Goal: Task Accomplishment & Management: Manage account settings

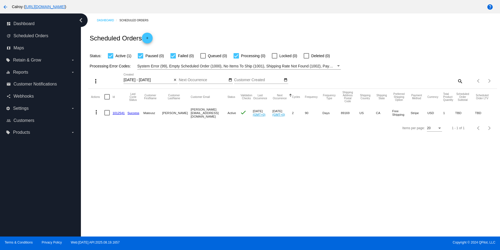
click at [116, 113] on link "1012541" at bounding box center [119, 113] width 12 height 4
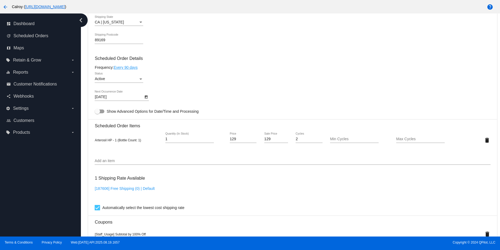
scroll to position [269, 0]
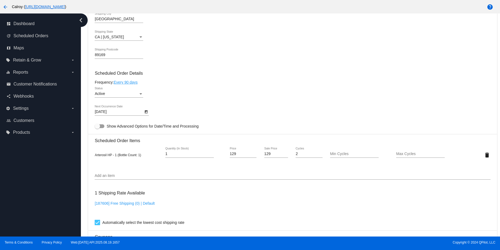
click at [129, 81] on link "Every 90 days" at bounding box center [126, 82] width 24 height 4
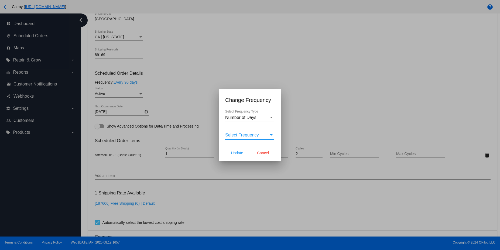
click at [270, 134] on div "Select Frequency" at bounding box center [271, 134] width 3 height 1
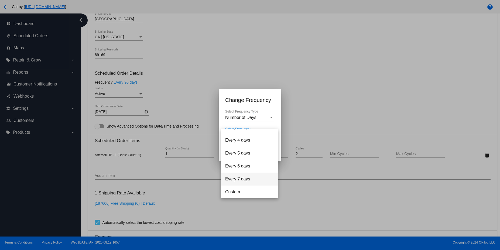
scroll to position [22, 0]
click at [236, 195] on span "Custom" at bounding box center [249, 191] width 49 height 13
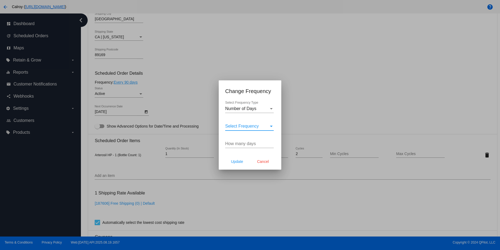
click at [240, 128] on span "Select Frequency" at bounding box center [242, 126] width 34 height 5
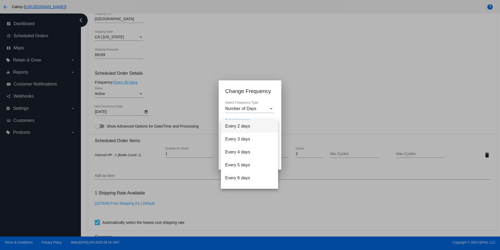
click at [240, 128] on span "Every 2 days" at bounding box center [249, 126] width 49 height 13
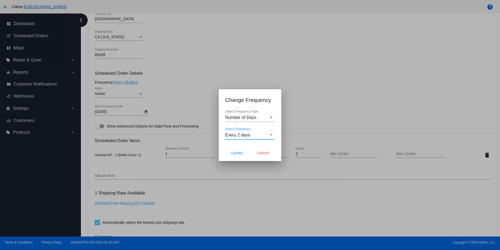
click at [270, 136] on div "Select Frequency" at bounding box center [271, 135] width 5 height 5
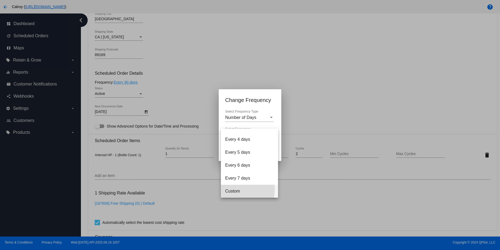
click at [241, 190] on span "Custom" at bounding box center [249, 191] width 49 height 13
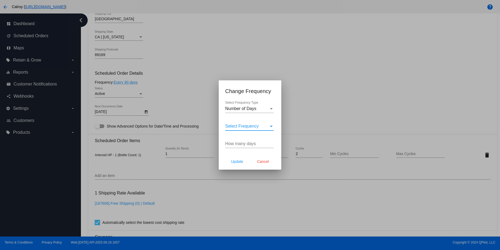
click at [239, 144] on input "How many days" at bounding box center [249, 143] width 49 height 5
type input "30"
click at [238, 159] on span "Update" at bounding box center [237, 161] width 12 height 4
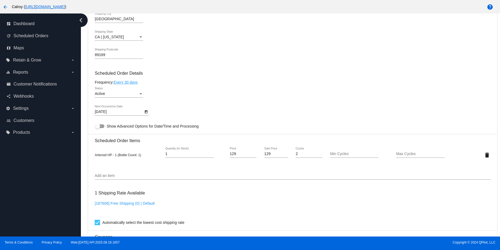
type input "[DATE]"
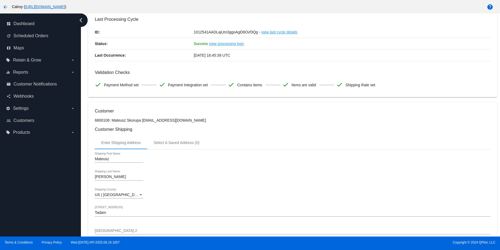
scroll to position [0, 0]
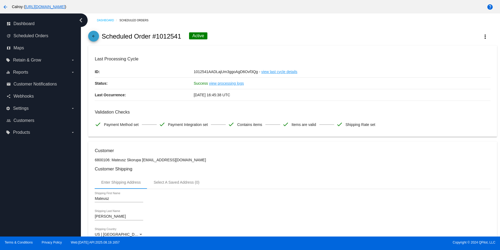
click at [96, 37] on mat-icon "arrow_back" at bounding box center [93, 37] width 6 height 6
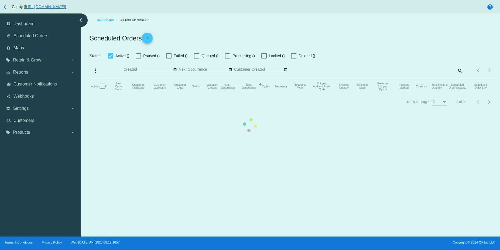
checkbox input "true"
type input "[DATE] - [DATE]"
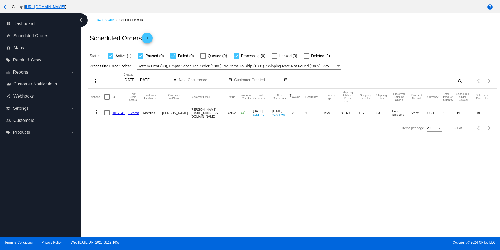
click at [96, 111] on mat-icon "more_vert" at bounding box center [96, 112] width 6 height 6
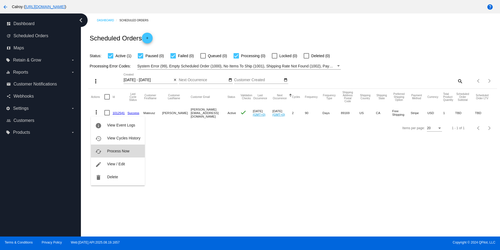
click at [114, 150] on span "Process Now" at bounding box center [118, 151] width 22 height 4
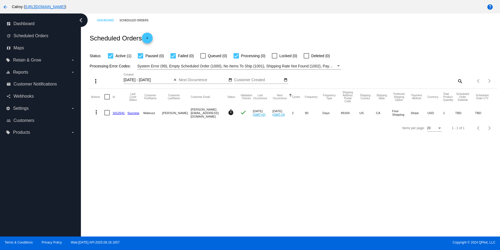
click at [123, 113] on link "1012541" at bounding box center [119, 113] width 12 height 4
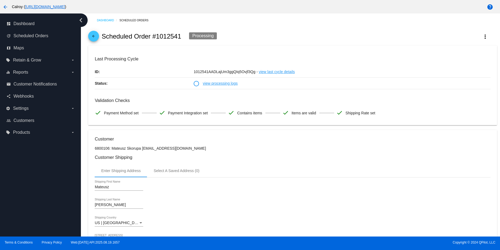
click at [219, 85] on link "view processing logs" at bounding box center [220, 83] width 35 height 11
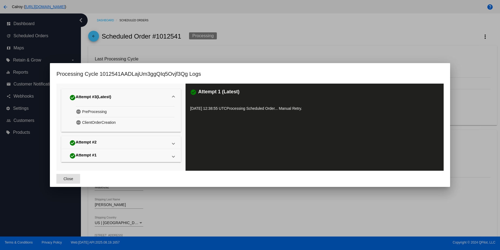
click at [79, 112] on mat-icon "pending" at bounding box center [79, 112] width 6 height 8
click at [171, 94] on span "check_circle Attempt #3 (Latest)" at bounding box center [120, 97] width 105 height 9
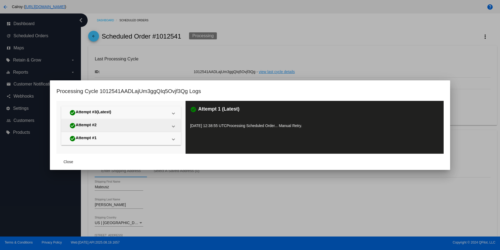
click at [172, 122] on mat-expansion-panel-header "check_circle Attempt #2" at bounding box center [121, 125] width 120 height 13
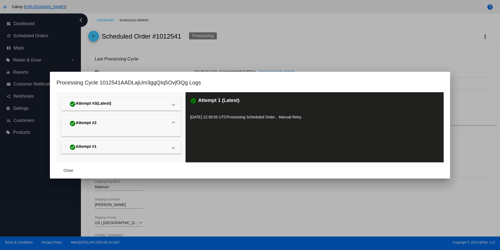
click at [172, 120] on span "check_circle Attempt #2" at bounding box center [120, 123] width 105 height 9
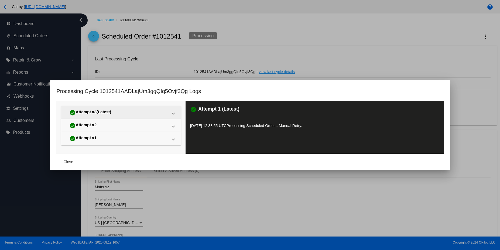
click at [172, 114] on span at bounding box center [173, 112] width 2 height 5
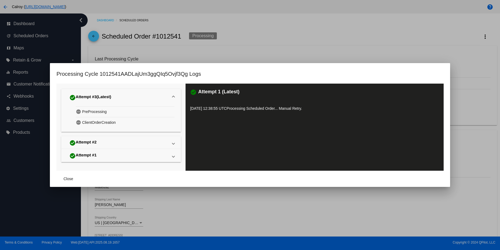
click at [368, 38] on div at bounding box center [250, 125] width 500 height 250
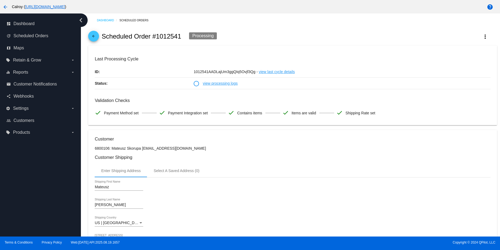
click at [216, 85] on link "view processing logs" at bounding box center [220, 83] width 35 height 11
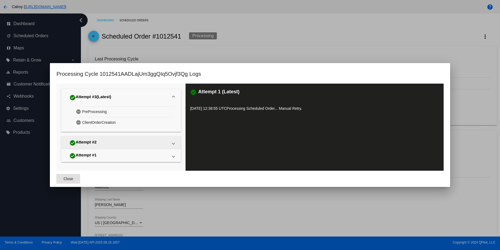
click at [173, 141] on span at bounding box center [173, 143] width 2 height 5
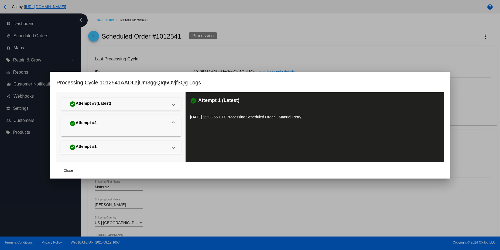
click at [93, 122] on div "check_circle Attempt #2" at bounding box center [83, 123] width 28 height 9
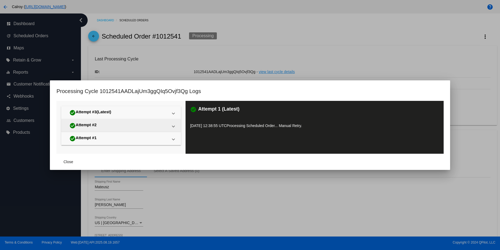
click at [93, 124] on div "check_circle Attempt #2" at bounding box center [83, 125] width 28 height 9
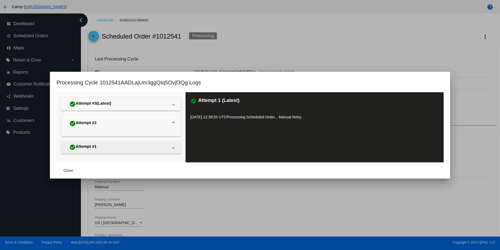
click at [171, 149] on span "check_circle Attempt #1" at bounding box center [120, 147] width 105 height 9
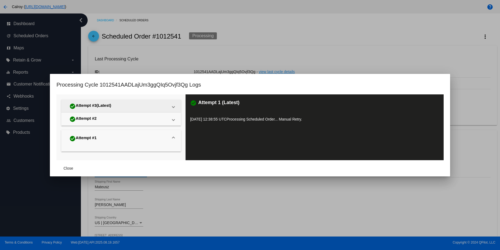
click at [175, 104] on mat-expansion-panel-header "check_circle Attempt #3 (Latest)" at bounding box center [121, 106] width 120 height 13
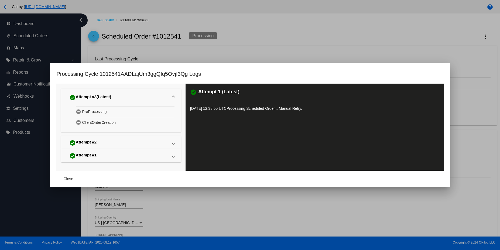
click at [79, 112] on mat-icon "pending" at bounding box center [79, 112] width 6 height 8
click at [117, 116] on div "pending PreProcessing" at bounding box center [125, 111] width 99 height 11
click at [175, 98] on mat-expansion-panel-header "check_circle Attempt #3 (Latest)" at bounding box center [121, 97] width 120 height 17
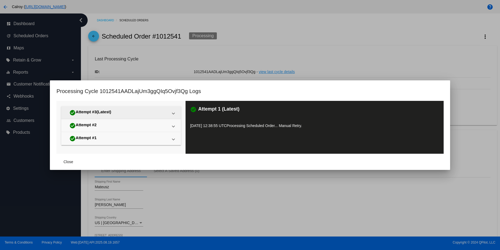
click at [176, 113] on mat-expansion-panel-header "check_circle Attempt #3 (Latest)" at bounding box center [121, 112] width 120 height 13
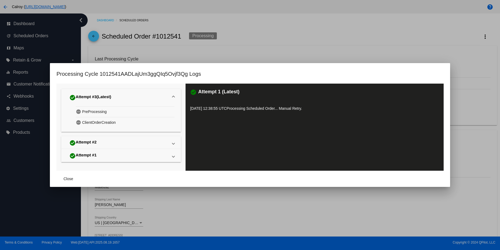
click at [103, 96] on span "(Latest)" at bounding box center [104, 97] width 15 height 6
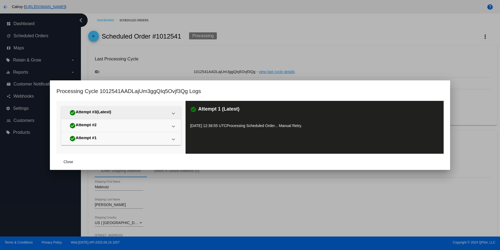
click at [94, 110] on div "check_circle Attempt #3 (Latest)" at bounding box center [90, 112] width 42 height 9
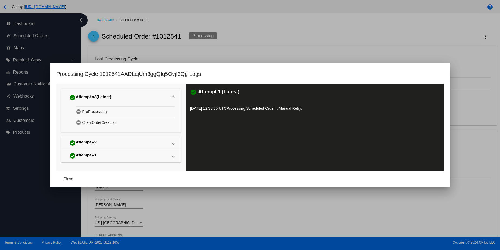
click at [256, 36] on div at bounding box center [250, 125] width 500 height 250
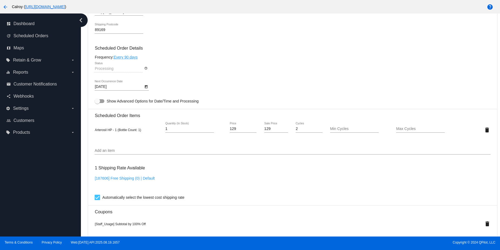
scroll to position [193, 0]
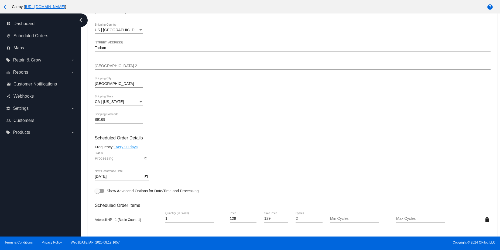
click at [8, 6] on mat-icon "arrow_back" at bounding box center [5, 7] width 6 height 6
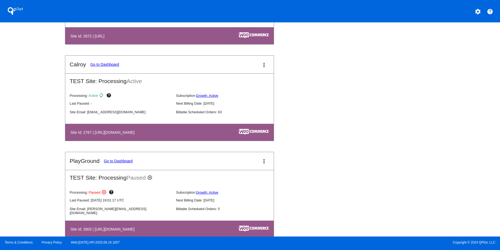
scroll to position [453, 0]
click at [98, 63] on link "Go to Dashboard" at bounding box center [104, 64] width 29 height 4
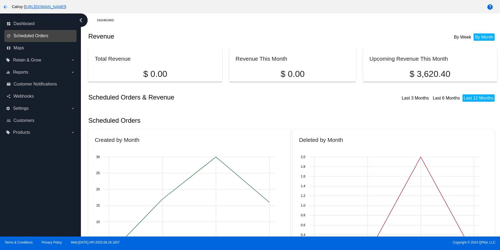
click at [34, 34] on span "Scheduled Orders" at bounding box center [30, 35] width 35 height 5
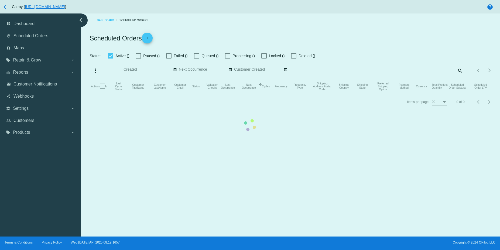
checkbox input "true"
type input "[DATE] - [DATE]"
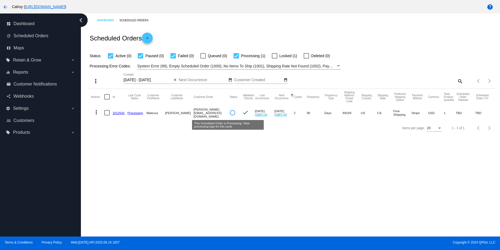
click at [229, 113] on circle at bounding box center [232, 113] width 6 height 6
click at [98, 111] on mat-icon "more_vert" at bounding box center [96, 112] width 6 height 6
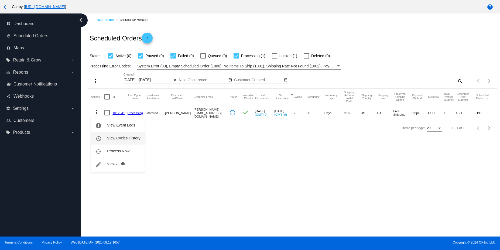
click at [116, 140] on span "View Cycles History" at bounding box center [123, 138] width 33 height 4
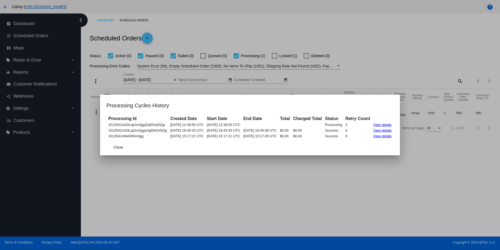
click at [385, 124] on link "View details" at bounding box center [382, 125] width 18 height 4
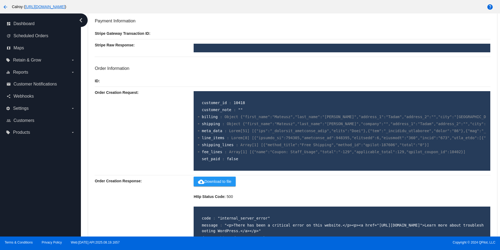
scroll to position [155, 0]
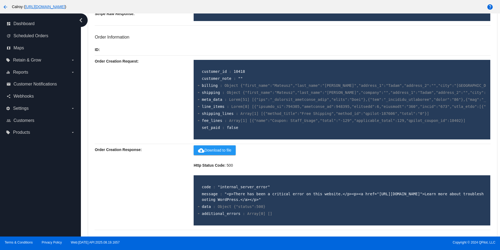
click at [198, 207] on div at bounding box center [199, 207] width 2 height 4
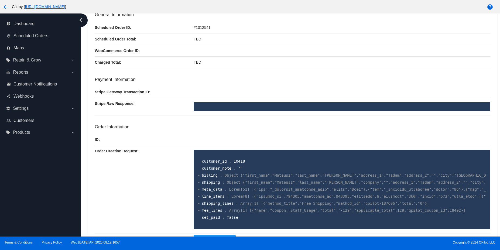
scroll to position [1, 0]
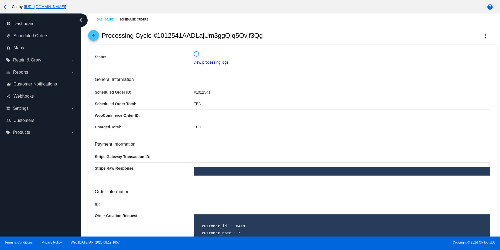
click at [206, 63] on link "view processing logs" at bounding box center [211, 62] width 35 height 4
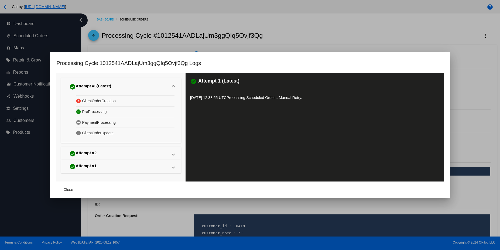
click at [95, 99] on span "ClientOrderCreation" at bounding box center [99, 101] width 34 height 8
click at [173, 83] on mat-expansion-panel-header "check_circle Attempt #3 (Latest)" at bounding box center [121, 86] width 120 height 17
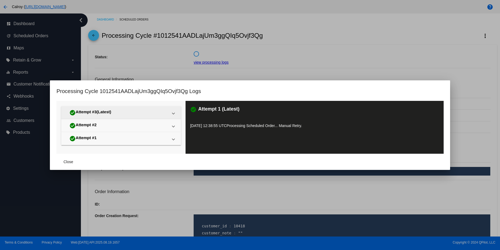
click at [172, 111] on span "check_circle Attempt #3 (Latest)" at bounding box center [120, 112] width 105 height 9
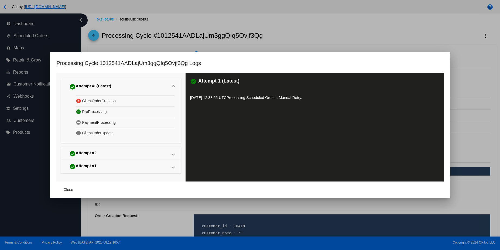
click at [79, 122] on mat-icon "pending" at bounding box center [79, 122] width 6 height 8
click at [85, 111] on span "PreProcessing" at bounding box center [94, 112] width 25 height 8
click at [94, 100] on span "ClientOrderCreation" at bounding box center [99, 101] width 34 height 8
click at [214, 93] on div "check_circle Attempt 1 (Latest) 08/21/2025 12:38:55 UTC Processing Scheduled Or…" at bounding box center [315, 127] width 258 height 109
click at [173, 85] on span at bounding box center [173, 86] width 2 height 5
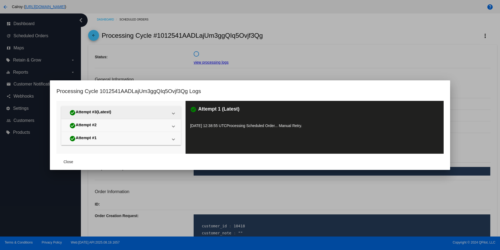
click at [176, 111] on mat-expansion-panel-header "check_circle Attempt #3 (Latest)" at bounding box center [121, 112] width 120 height 13
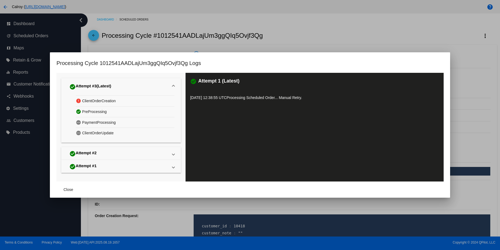
click at [174, 86] on span at bounding box center [173, 86] width 2 height 5
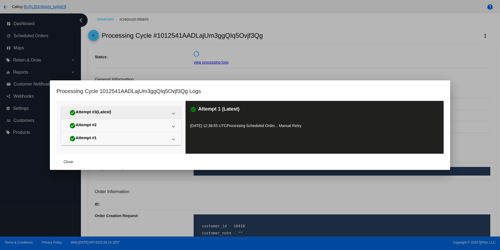
click at [173, 111] on span at bounding box center [173, 112] width 2 height 5
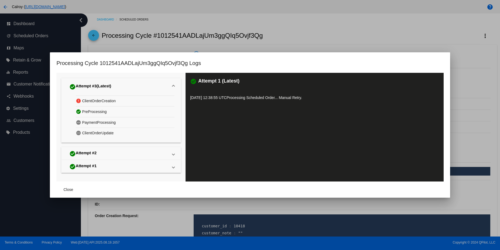
click at [117, 102] on div "error ClientOrderCreation" at bounding box center [125, 101] width 99 height 11
click at [112, 103] on span "ClientOrderCreation" at bounding box center [99, 101] width 34 height 8
click at [174, 84] on span at bounding box center [173, 86] width 2 height 5
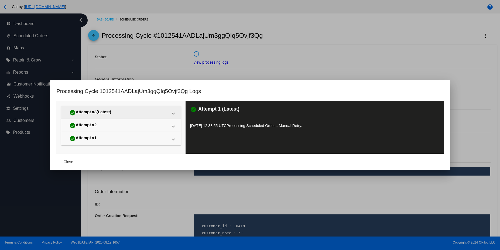
click at [174, 114] on span at bounding box center [173, 112] width 2 height 5
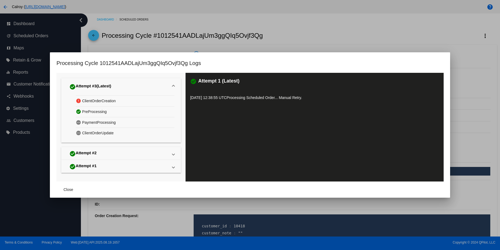
click at [172, 87] on span at bounding box center [173, 86] width 2 height 5
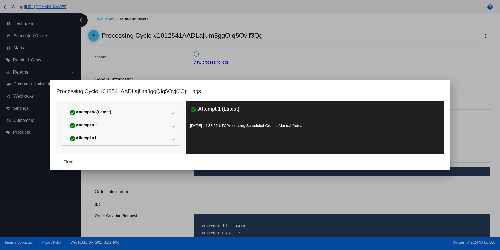
drag, startPoint x: 261, startPoint y: 64, endPoint x: 257, endPoint y: 67, distance: 5.0
click at [260, 64] on div at bounding box center [250, 125] width 500 height 250
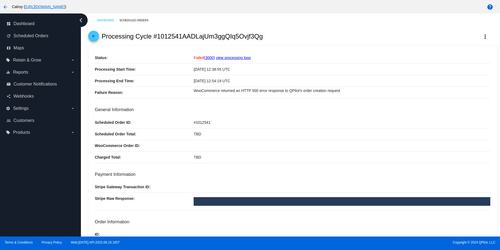
click at [95, 37] on mat-icon "arrow_back" at bounding box center [93, 37] width 6 height 6
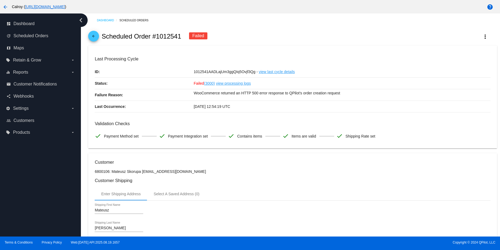
click at [93, 36] on mat-icon "arrow_back" at bounding box center [93, 37] width 6 height 6
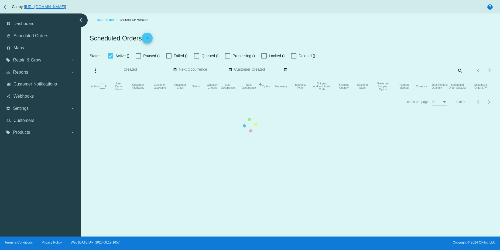
checkbox input "true"
type input "[DATE] - [DATE]"
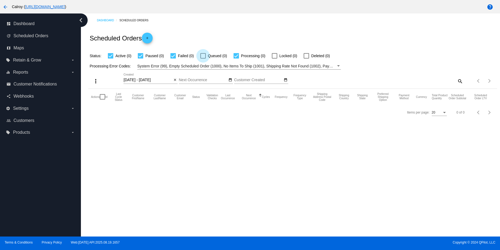
click at [202, 55] on div at bounding box center [202, 55] width 5 height 5
click at [203, 59] on input "Queued (0)" at bounding box center [203, 59] width 0 height 0
checkbox input "true"
click at [274, 56] on div at bounding box center [274, 55] width 5 height 5
click at [274, 59] on input "Locked (0)" at bounding box center [274, 59] width 0 height 0
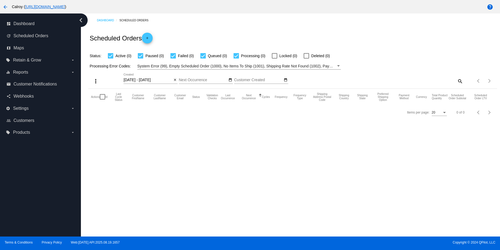
checkbox input "true"
click at [308, 56] on div at bounding box center [306, 55] width 5 height 5
click at [307, 59] on input "Deleted (0)" at bounding box center [306, 59] width 0 height 0
checkbox input "true"
click at [37, 38] on span "Scheduled Orders" at bounding box center [30, 35] width 35 height 5
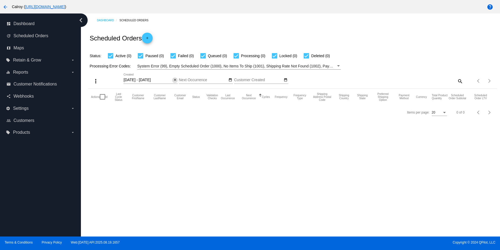
click at [173, 82] on mat-icon "close" at bounding box center [175, 80] width 4 height 4
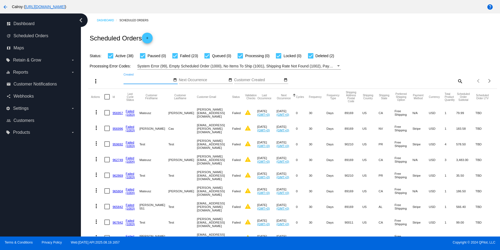
click at [132, 83] on div "Aug Jan Feb Mar Apr Su Mo Tu We Th" at bounding box center [148, 78] width 49 height 11
click at [128, 80] on input "Created" at bounding box center [148, 80] width 49 height 4
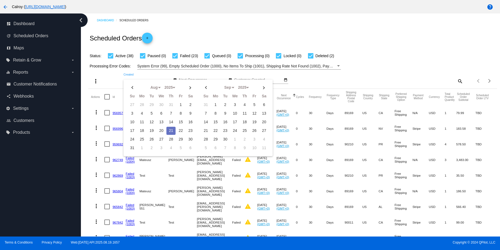
click at [170, 132] on td "21" at bounding box center [170, 131] width 9 height 8
click at [161, 129] on td "20" at bounding box center [161, 131] width 9 height 8
click at [170, 131] on td "21" at bounding box center [170, 131] width 9 height 8
type input "[DATE] - [DATE]"
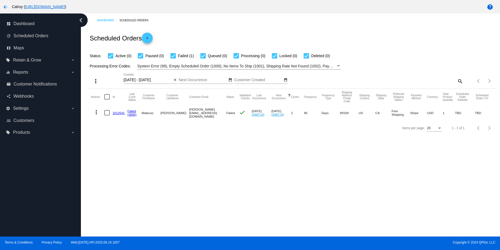
click at [94, 113] on mat-icon "more_vert" at bounding box center [96, 112] width 6 height 6
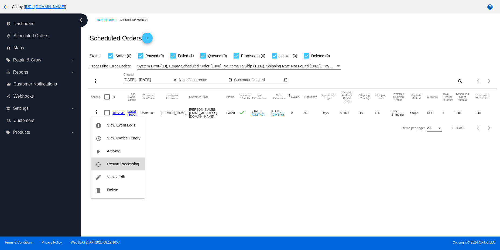
click at [98, 166] on mat-icon "cached" at bounding box center [98, 164] width 6 height 6
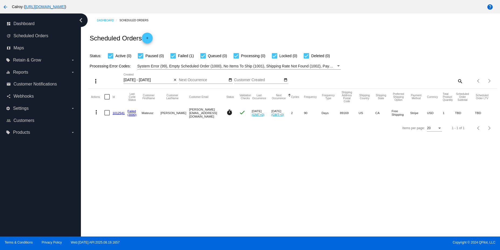
click at [114, 113] on link "1012541" at bounding box center [119, 113] width 12 height 4
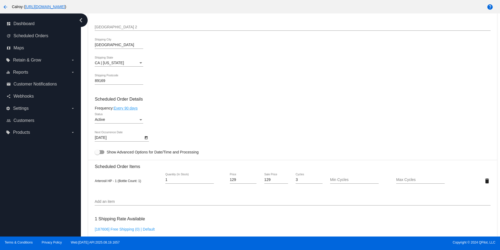
scroll to position [291, 0]
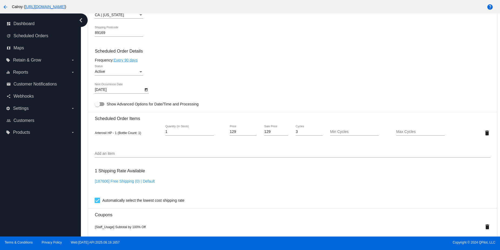
click at [125, 59] on link "Every 90 days" at bounding box center [126, 60] width 24 height 4
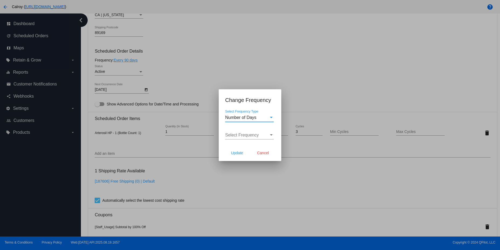
click at [252, 137] on div "Select Frequency" at bounding box center [247, 135] width 44 height 5
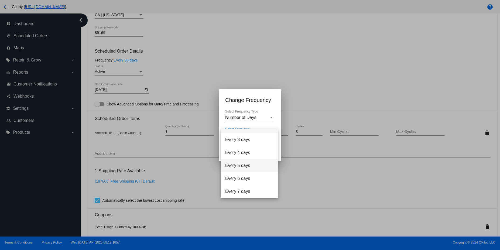
scroll to position [22, 0]
click at [233, 188] on span "Custom" at bounding box center [249, 191] width 49 height 13
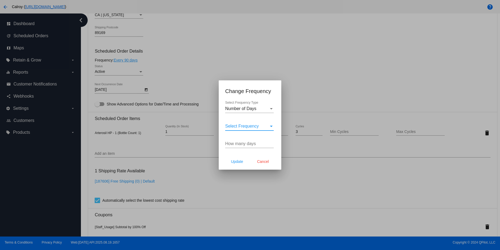
click at [240, 145] on input "How many days" at bounding box center [249, 143] width 49 height 5
type input "30"
click at [236, 166] on button "Update" at bounding box center [237, 162] width 24 height 10
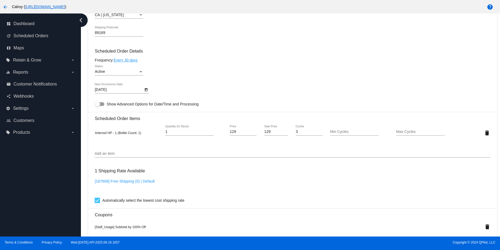
type input "[DATE]"
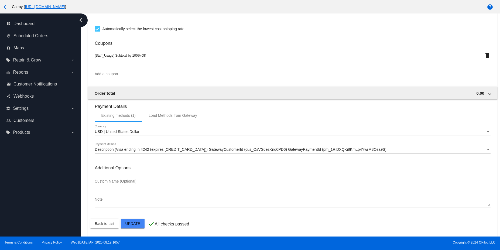
scroll to position [464, 0]
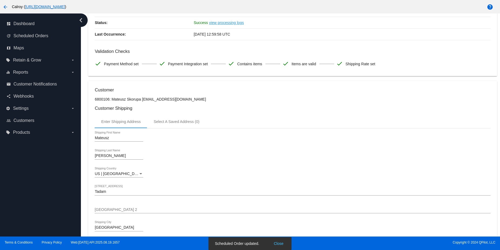
scroll to position [0, 0]
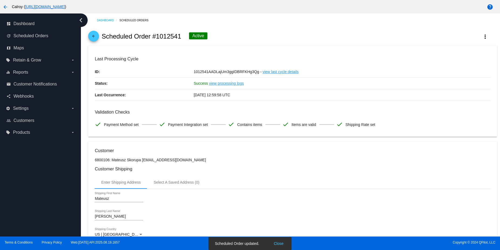
click at [91, 36] on mat-icon "arrow_back" at bounding box center [93, 37] width 6 height 6
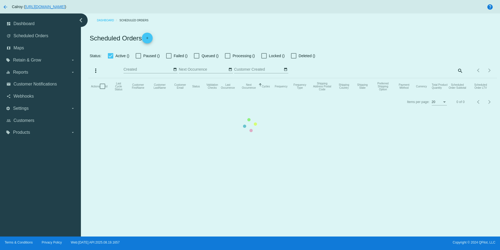
checkbox input "true"
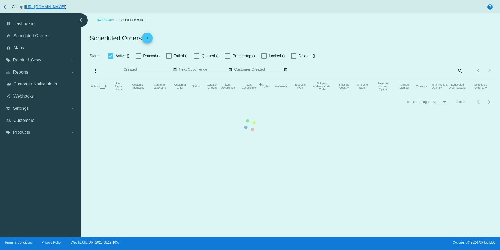
checkbox input "true"
type input "[DATE] - [DATE]"
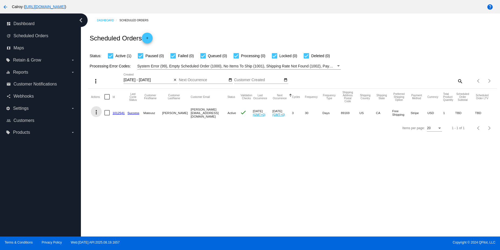
click at [96, 113] on mat-icon "more_vert" at bounding box center [96, 112] width 6 height 6
click at [117, 147] on button "cached Process Now" at bounding box center [118, 151] width 54 height 13
click at [97, 114] on mat-icon "more_vert" at bounding box center [96, 112] width 6 height 6
click at [113, 142] on button "history View Cycles History" at bounding box center [118, 138] width 54 height 13
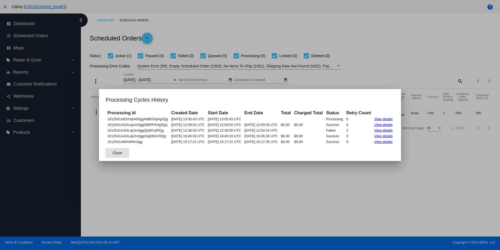
click at [393, 119] on link "View details" at bounding box center [384, 119] width 18 height 4
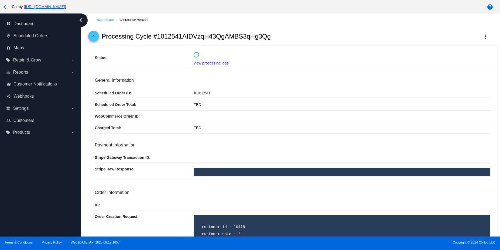
click at [217, 64] on link "view processing logs" at bounding box center [211, 63] width 35 height 4
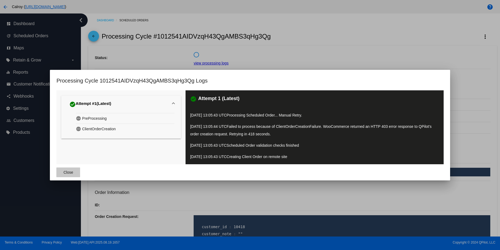
click at [73, 173] on span "Close" at bounding box center [69, 172] width 10 height 4
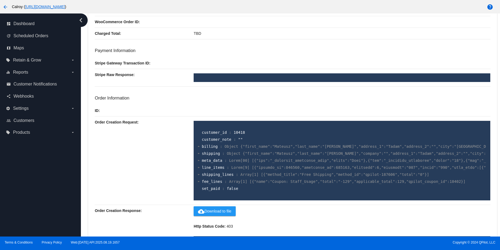
scroll to position [143, 0]
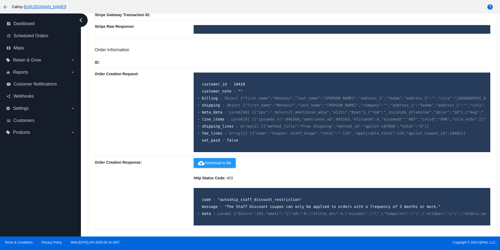
click at [198, 212] on section "code : "autoship_staff_discount_restriction" message : "The Staff Discount coup…" at bounding box center [342, 206] width 288 height 21
click at [198, 215] on div at bounding box center [199, 214] width 2 height 4
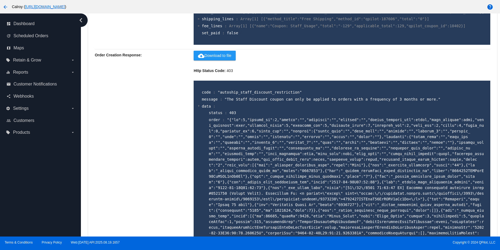
scroll to position [259, 0]
